Goal: Find specific page/section: Find specific page/section

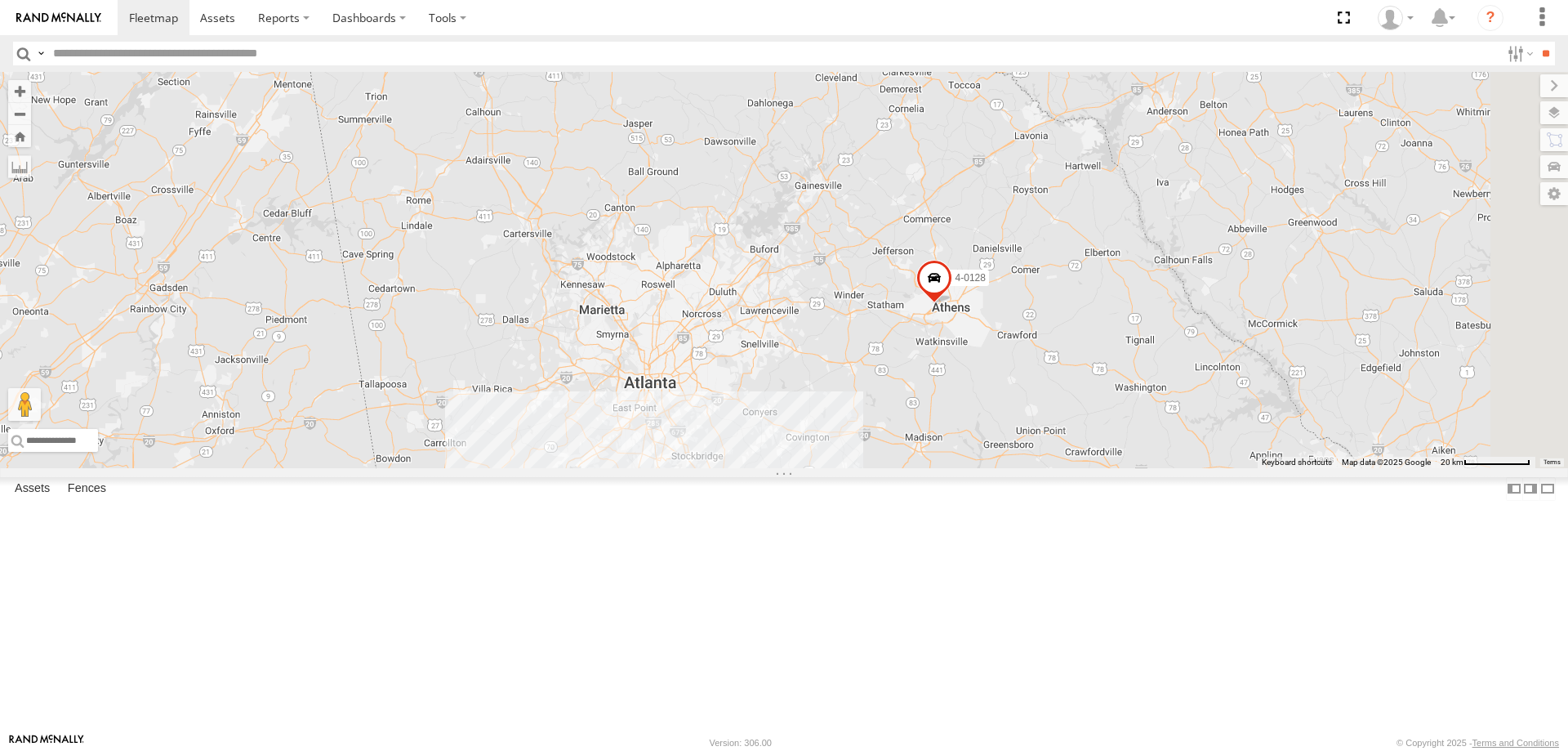
drag, startPoint x: 1252, startPoint y: 492, endPoint x: 952, endPoint y: 556, distance: 306.8
click at [952, 468] on div "3-7181 3-7182 21-7145 3-7196 3-7194 3-7197 NEW 3-7198 4-0128 4-0110 4-0107" at bounding box center [784, 269] width 1568 height 397
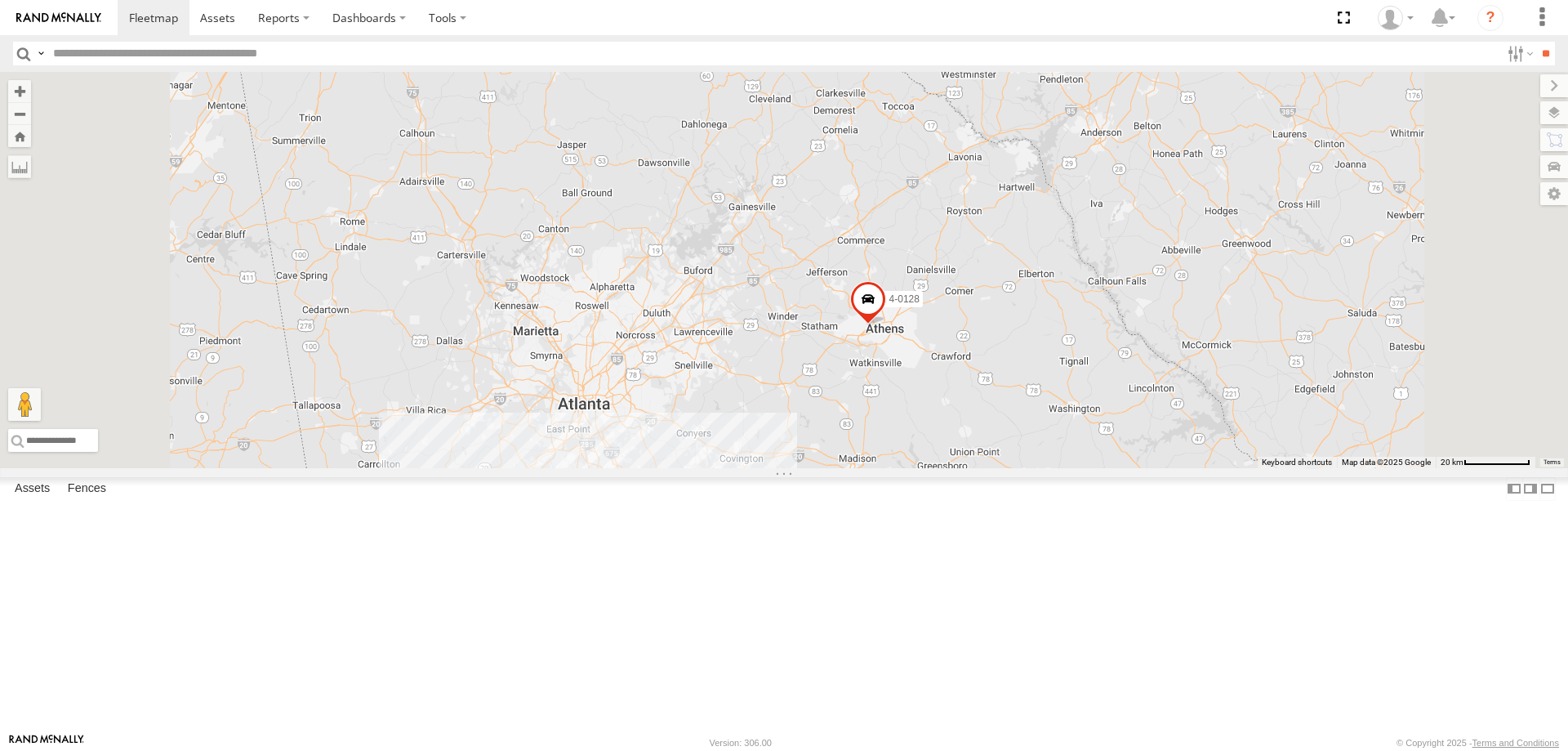
click at [121, 59] on input "text" at bounding box center [773, 54] width 1453 height 24
click at [1536, 42] on input "**" at bounding box center [1546, 54] width 19 height 24
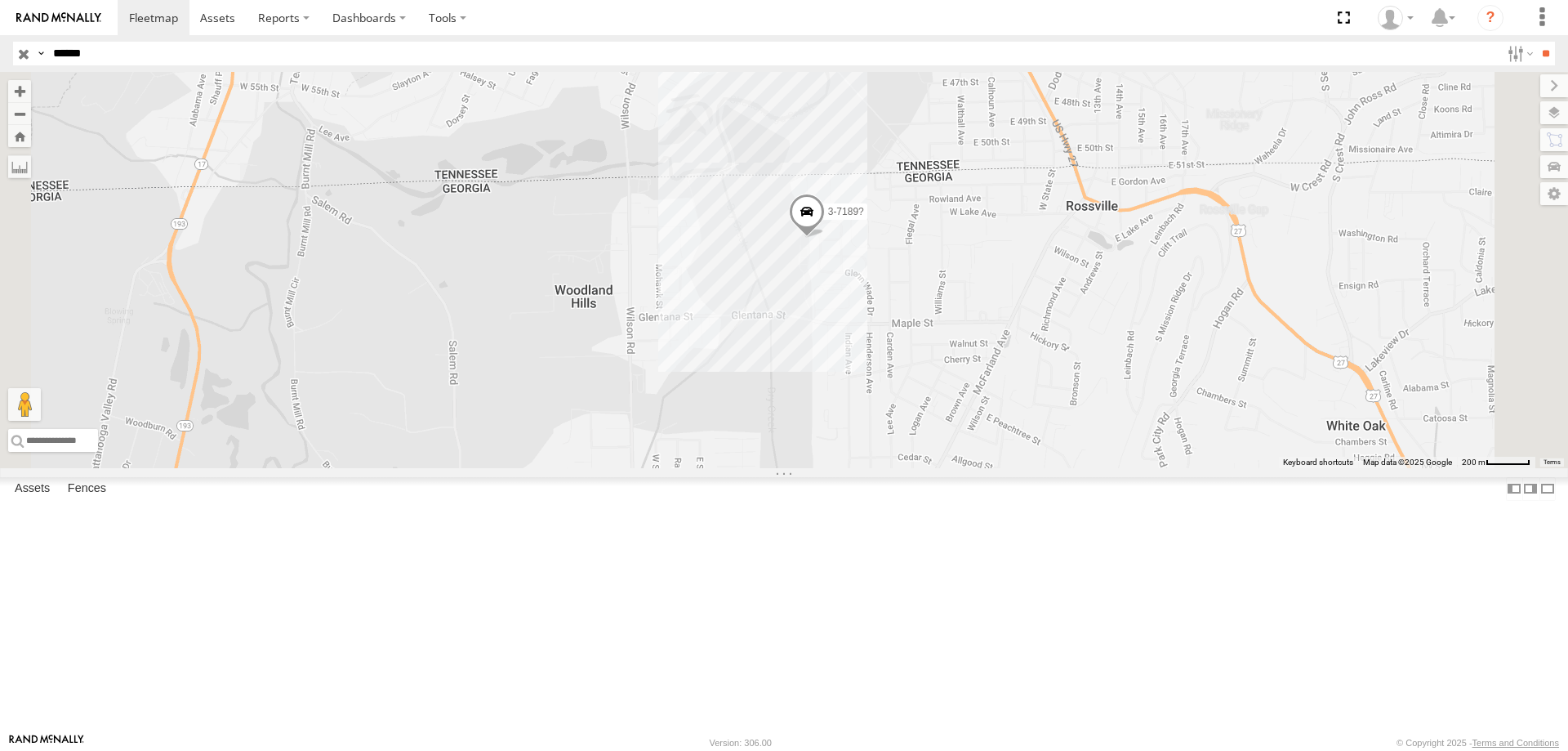
click at [110, 59] on input "******" at bounding box center [773, 54] width 1453 height 24
type input "******"
click at [1536, 42] on input "**" at bounding box center [1546, 54] width 19 height 24
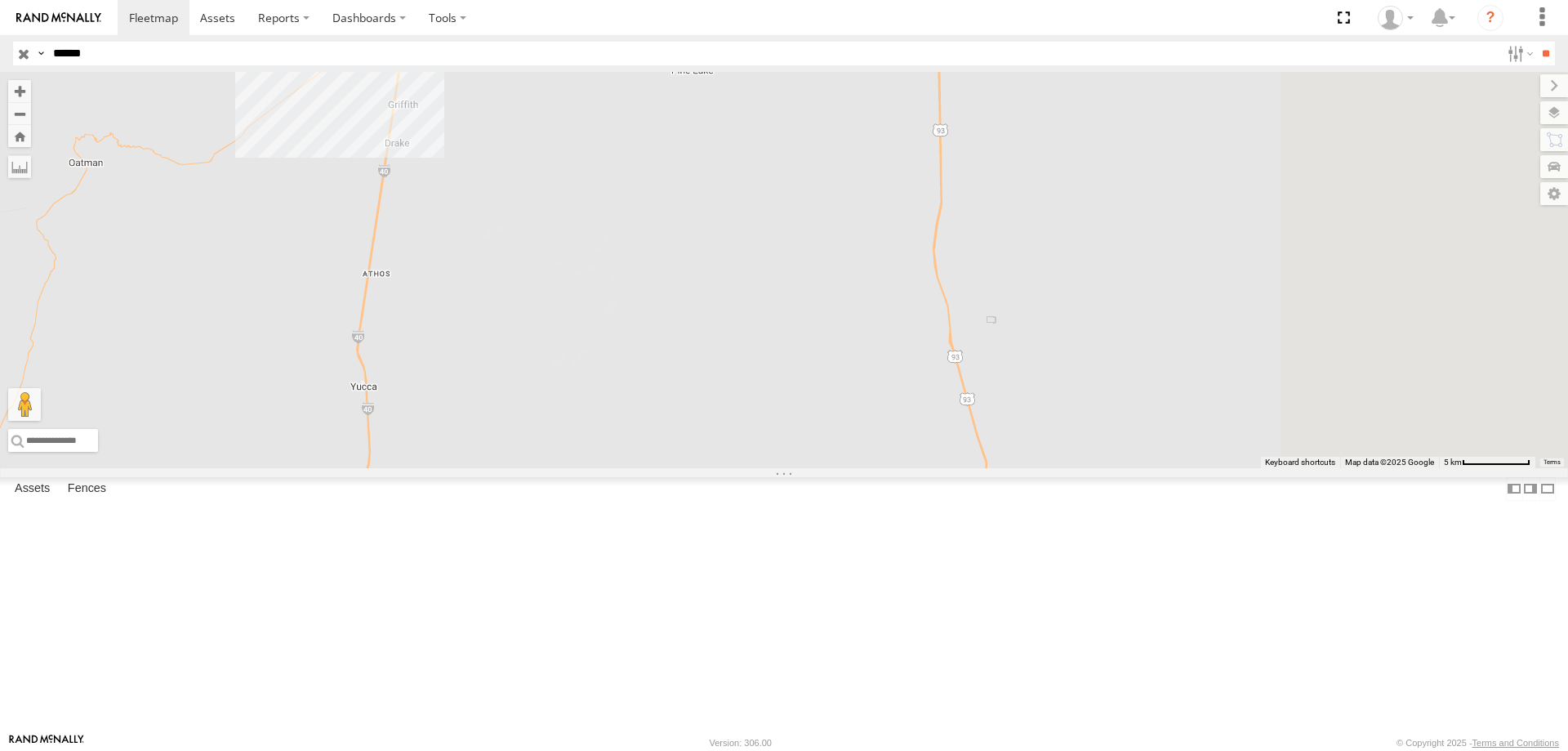
drag, startPoint x: 1005, startPoint y: 451, endPoint x: 590, endPoint y: 164, distance: 504.6
click at [590, 164] on div "3-7192" at bounding box center [784, 269] width 1568 height 397
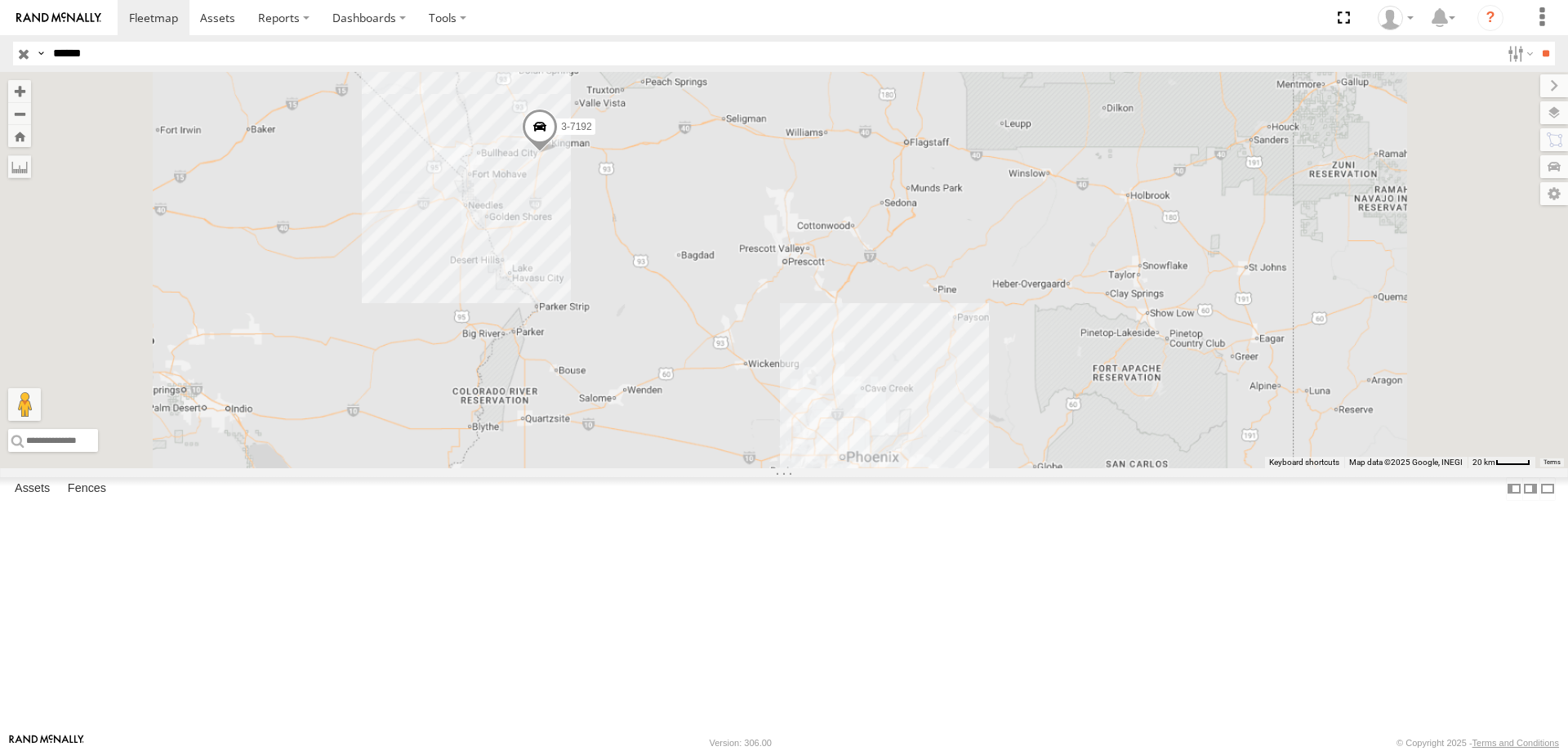
drag, startPoint x: 1194, startPoint y: 474, endPoint x: 679, endPoint y: 350, distance: 529.7
click at [699, 356] on div "3-7192" at bounding box center [784, 269] width 1568 height 397
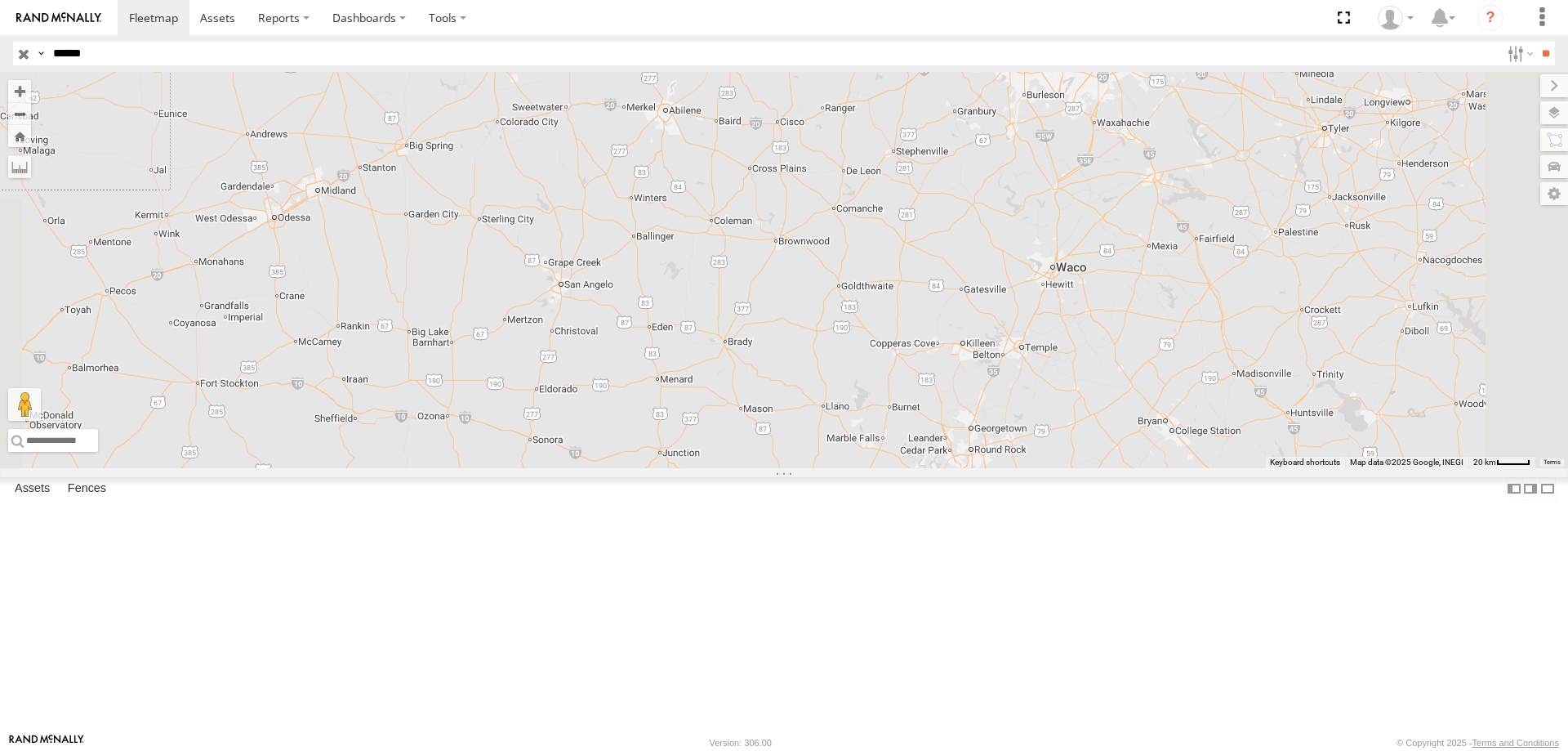
drag, startPoint x: 1047, startPoint y: 500, endPoint x: 879, endPoint y: 400, distance: 195.5
click at [879, 400] on div "3-7192" at bounding box center [784, 269] width 1568 height 397
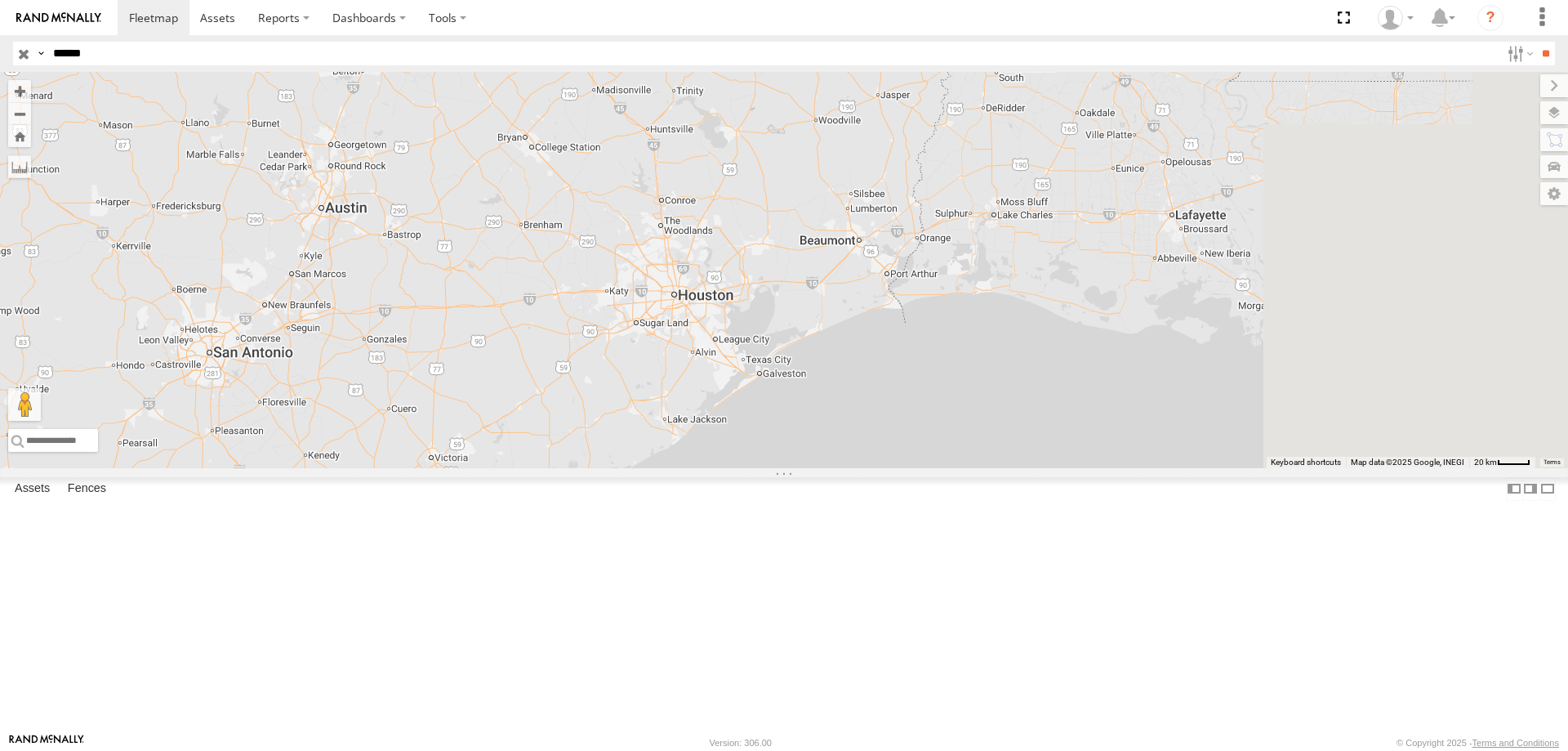
drag, startPoint x: 1114, startPoint y: 434, endPoint x: 684, endPoint y: 345, distance: 439.1
click at [749, 364] on div "3-7192" at bounding box center [784, 269] width 1568 height 397
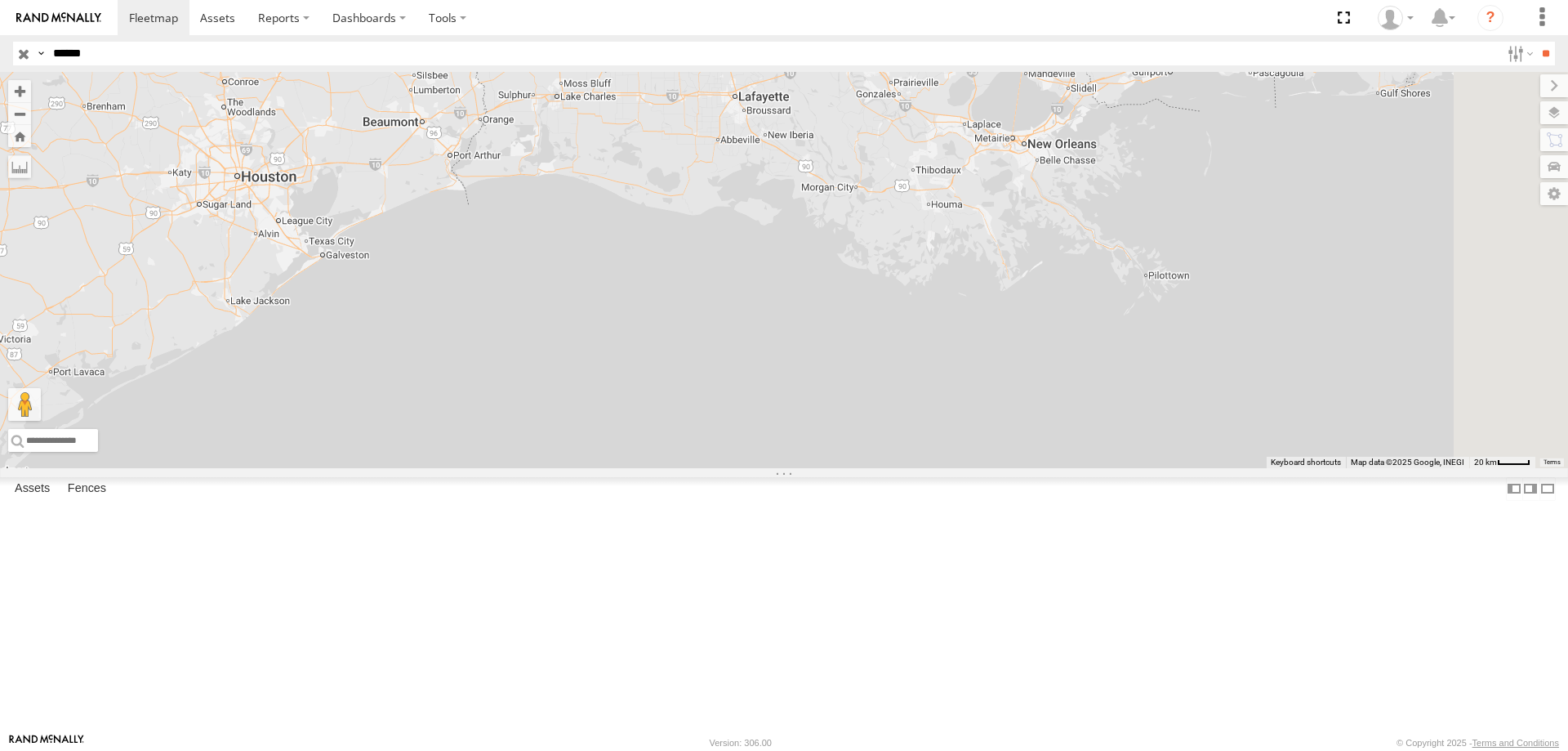
drag, startPoint x: 1147, startPoint y: 309, endPoint x: 668, endPoint y: 430, distance: 494.0
click at [715, 438] on div "3-7192" at bounding box center [784, 269] width 1568 height 397
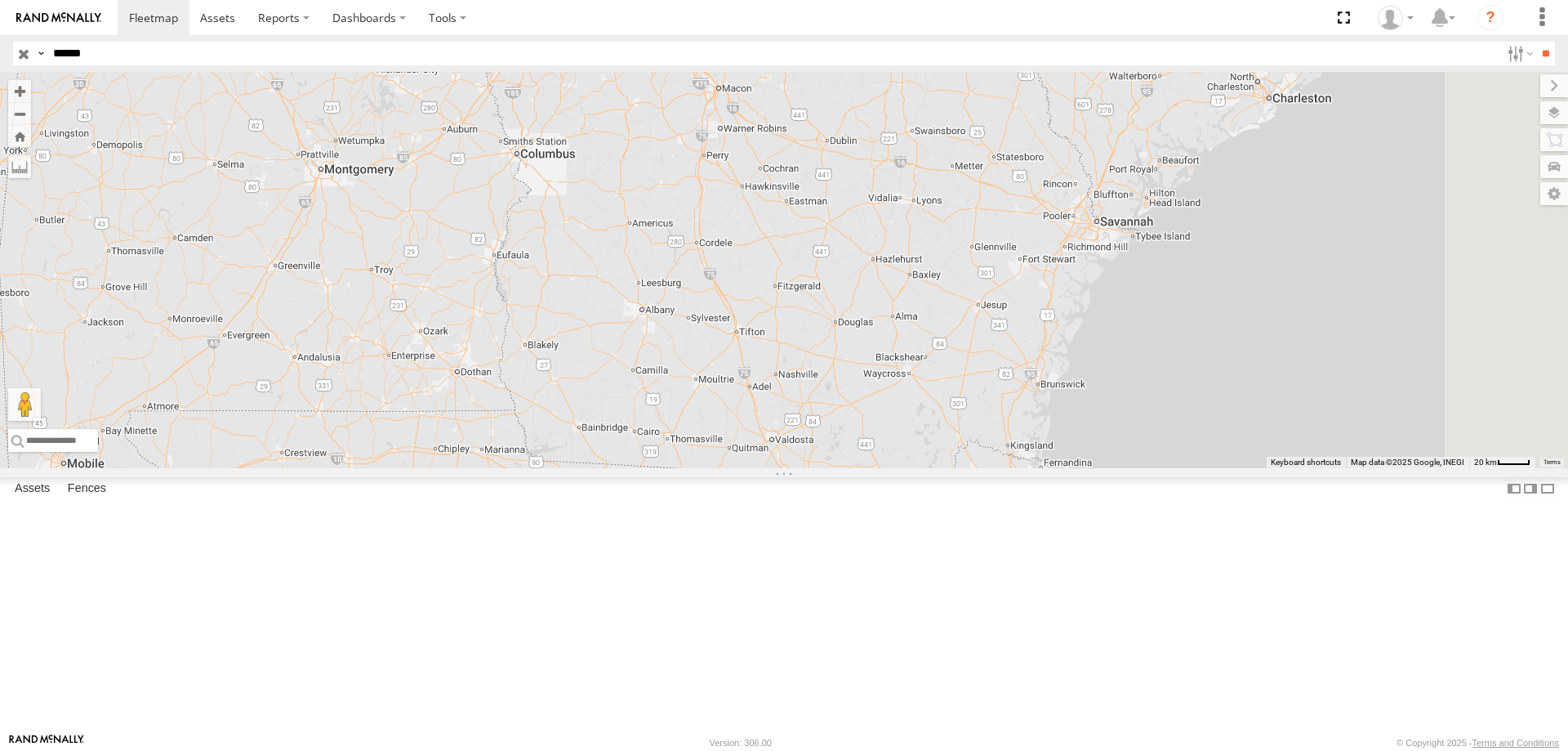
drag, startPoint x: 1102, startPoint y: 516, endPoint x: 1024, endPoint y: 688, distance: 188.9
click at [1024, 468] on div "3-7192" at bounding box center [784, 269] width 1568 height 397
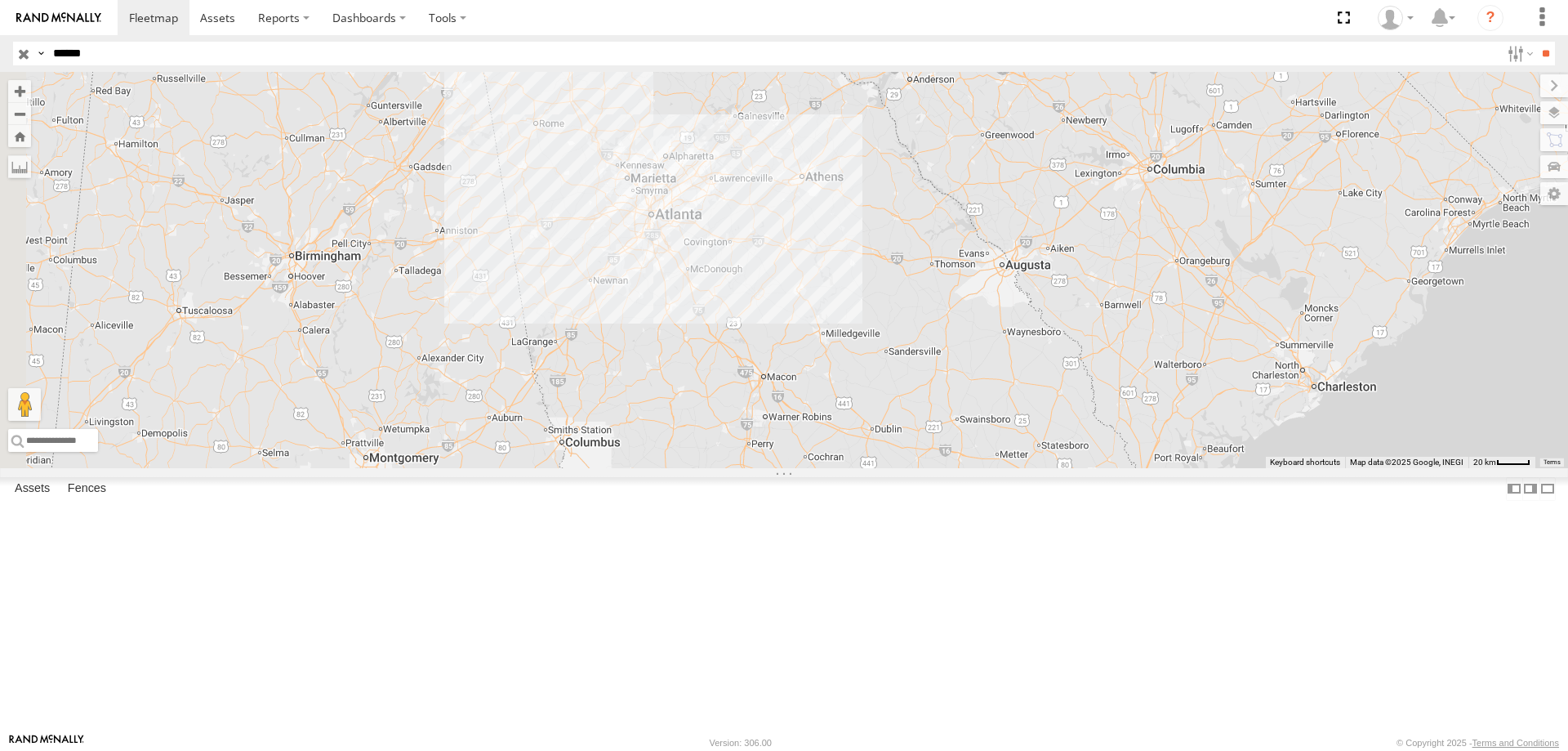
drag, startPoint x: 1078, startPoint y: 296, endPoint x: 1121, endPoint y: 590, distance: 297.1
click at [1121, 468] on div "3-7192" at bounding box center [784, 269] width 1568 height 397
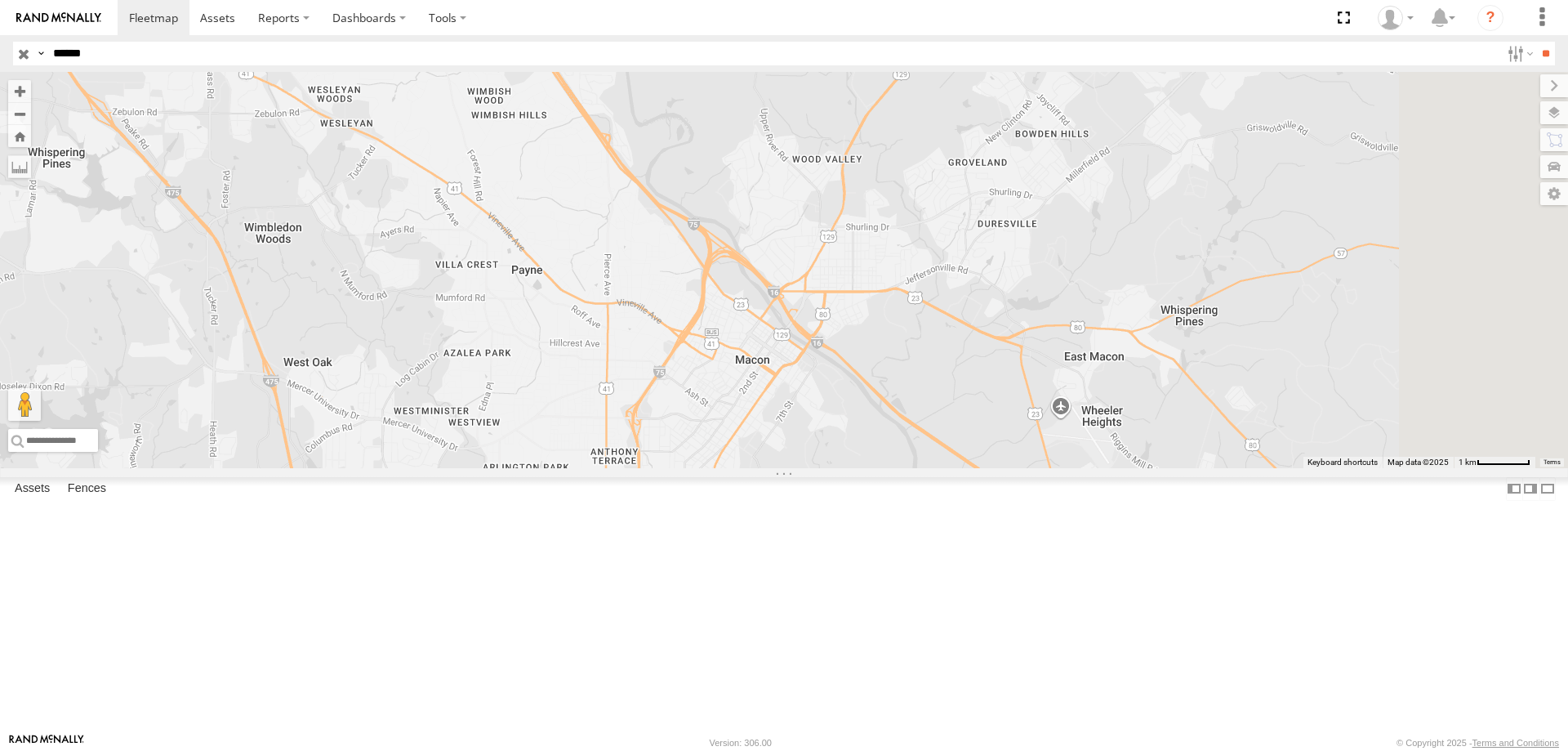
drag, startPoint x: 1115, startPoint y: 302, endPoint x: 1011, endPoint y: 532, distance: 252.4
click at [1011, 468] on div "3-7192" at bounding box center [784, 269] width 1568 height 397
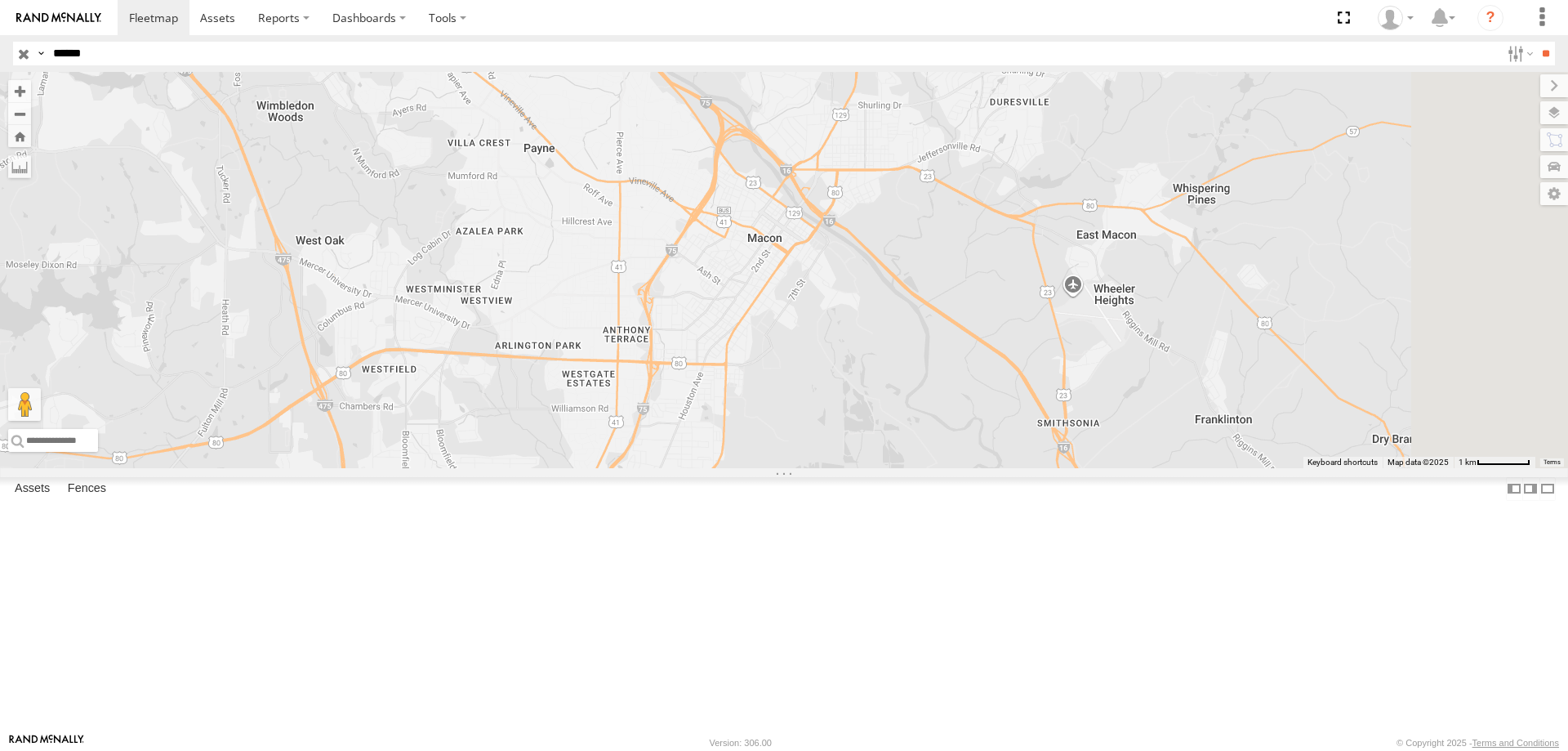
drag, startPoint x: 1005, startPoint y: 571, endPoint x: 1017, endPoint y: 443, distance: 128.6
click at [1017, 443] on div "3-7192" at bounding box center [784, 269] width 1568 height 397
